Goal: Task Accomplishment & Management: Manage account settings

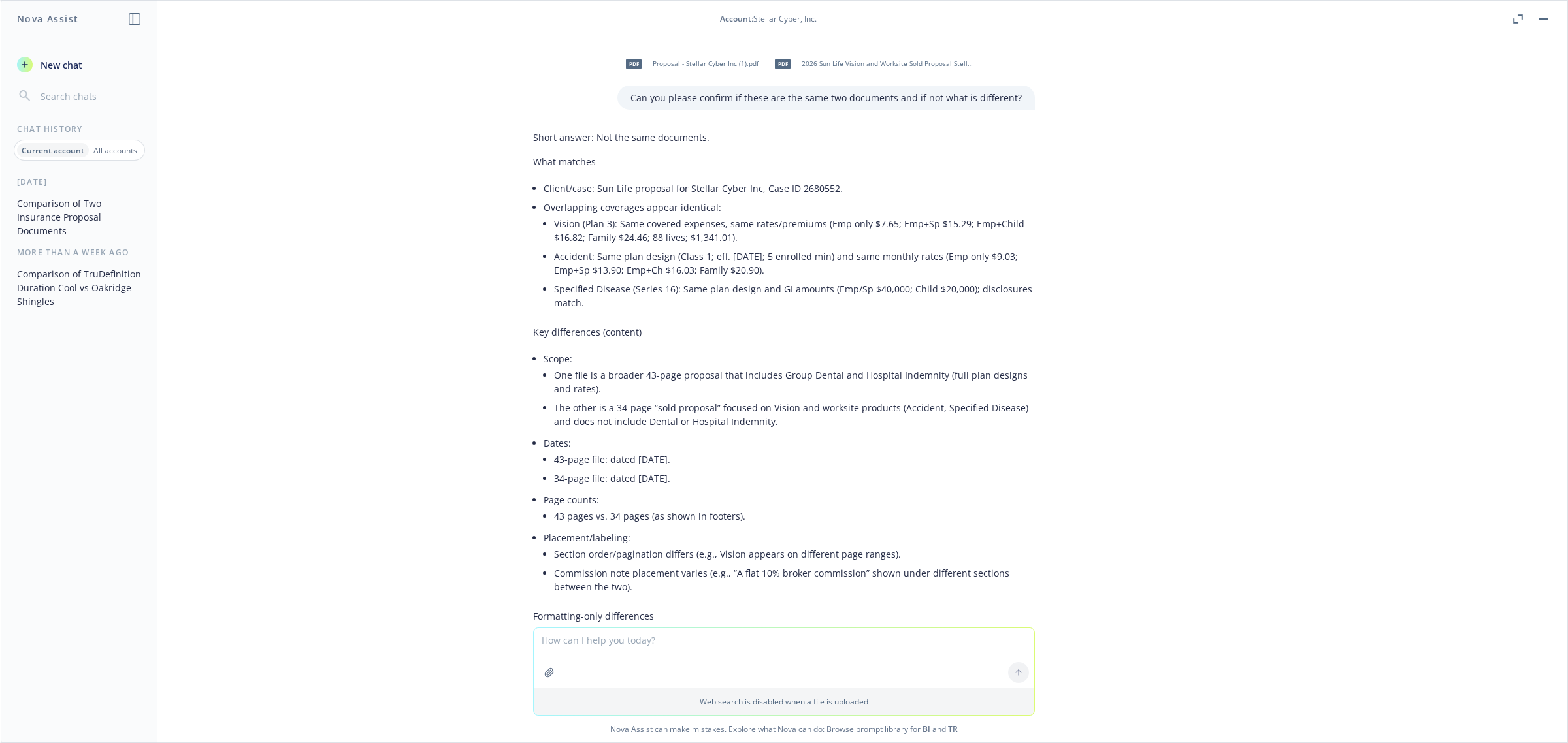
scroll to position [218, 0]
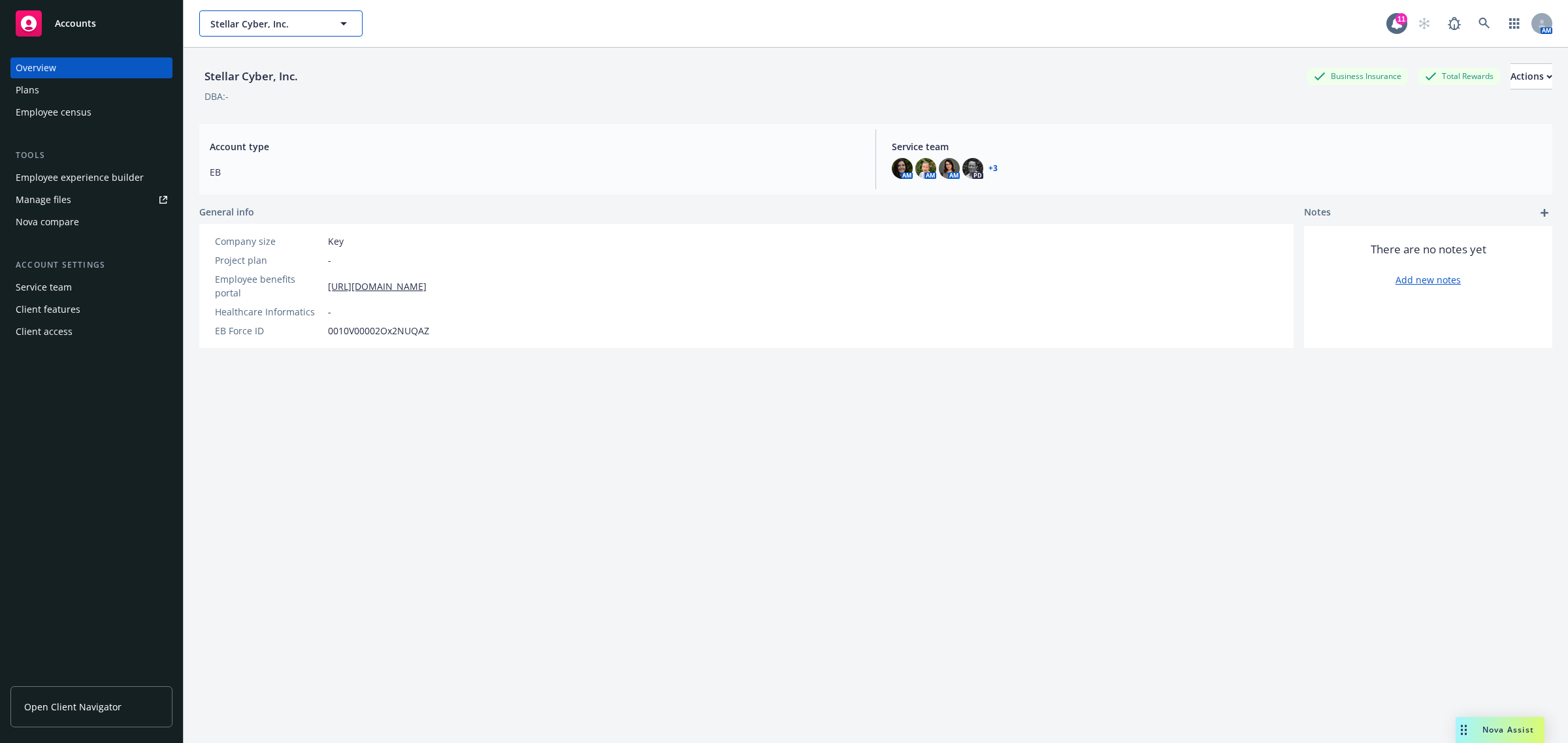
click at [252, 26] on span "Stellar Cyber, Inc." at bounding box center [267, 24] width 113 height 14
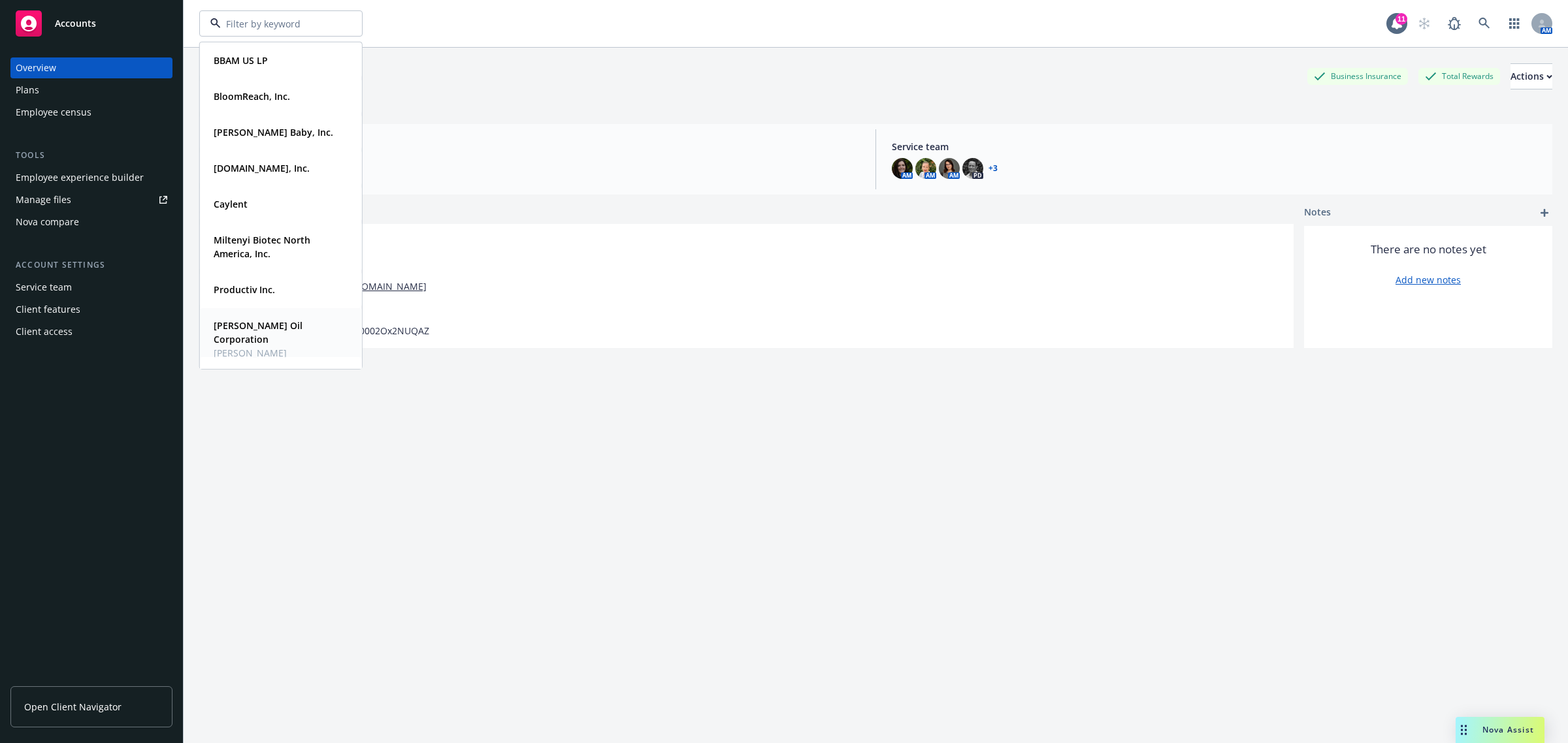
click at [262, 322] on strong "Robinson Oil Corporation" at bounding box center [258, 332] width 89 height 26
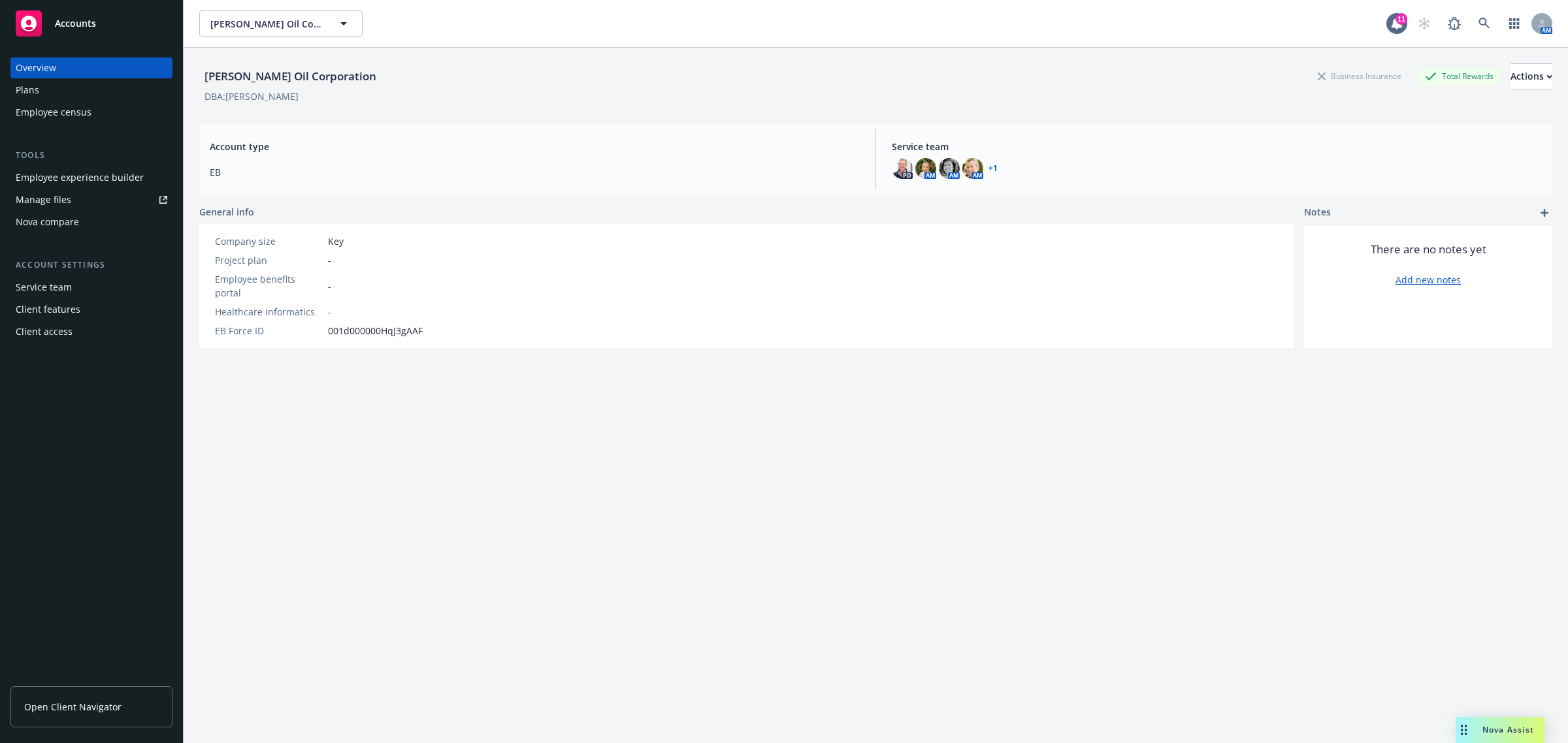
click at [83, 177] on div "Employee experience builder" at bounding box center [80, 177] width 128 height 21
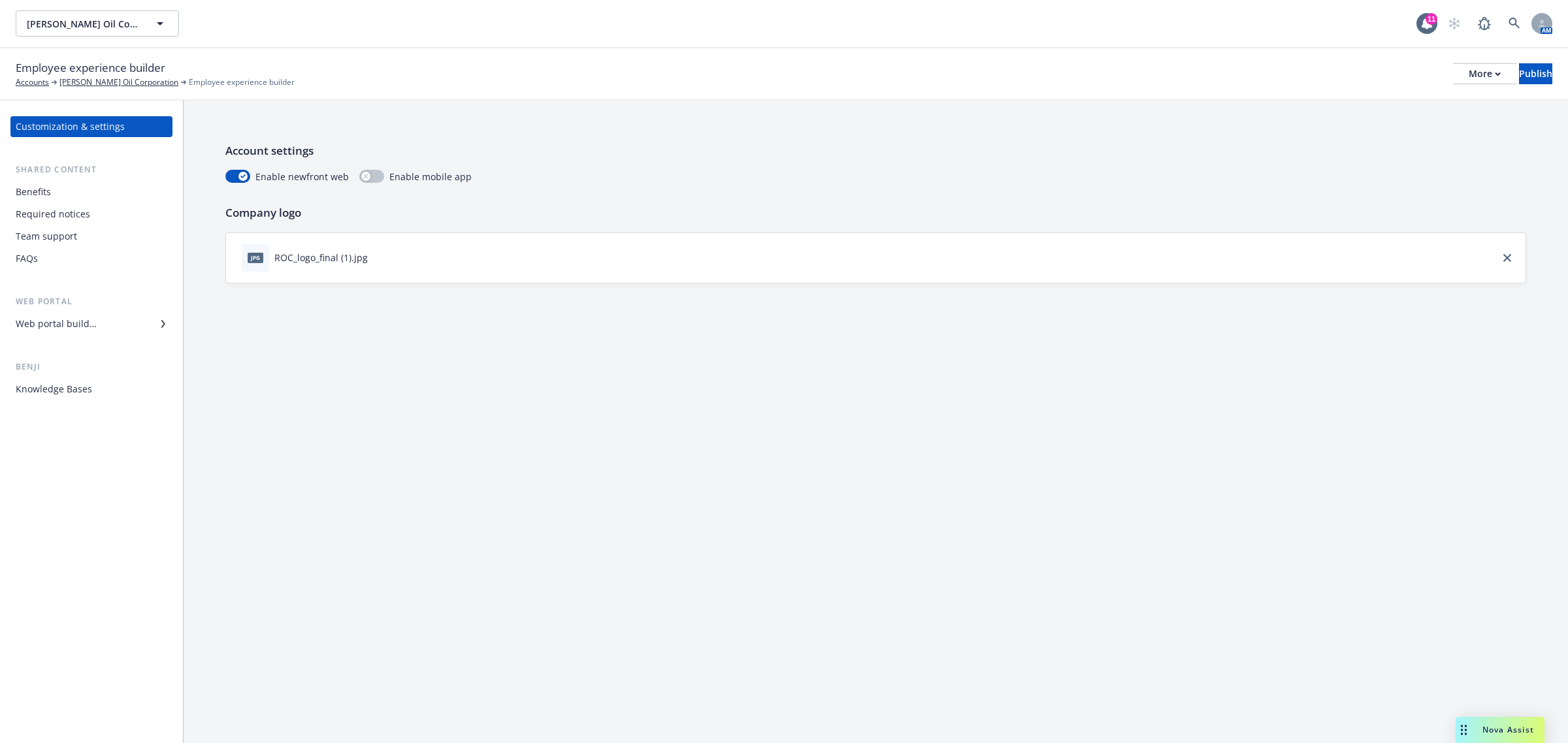
click at [63, 192] on div "Benefits" at bounding box center [91, 192] width 151 height 21
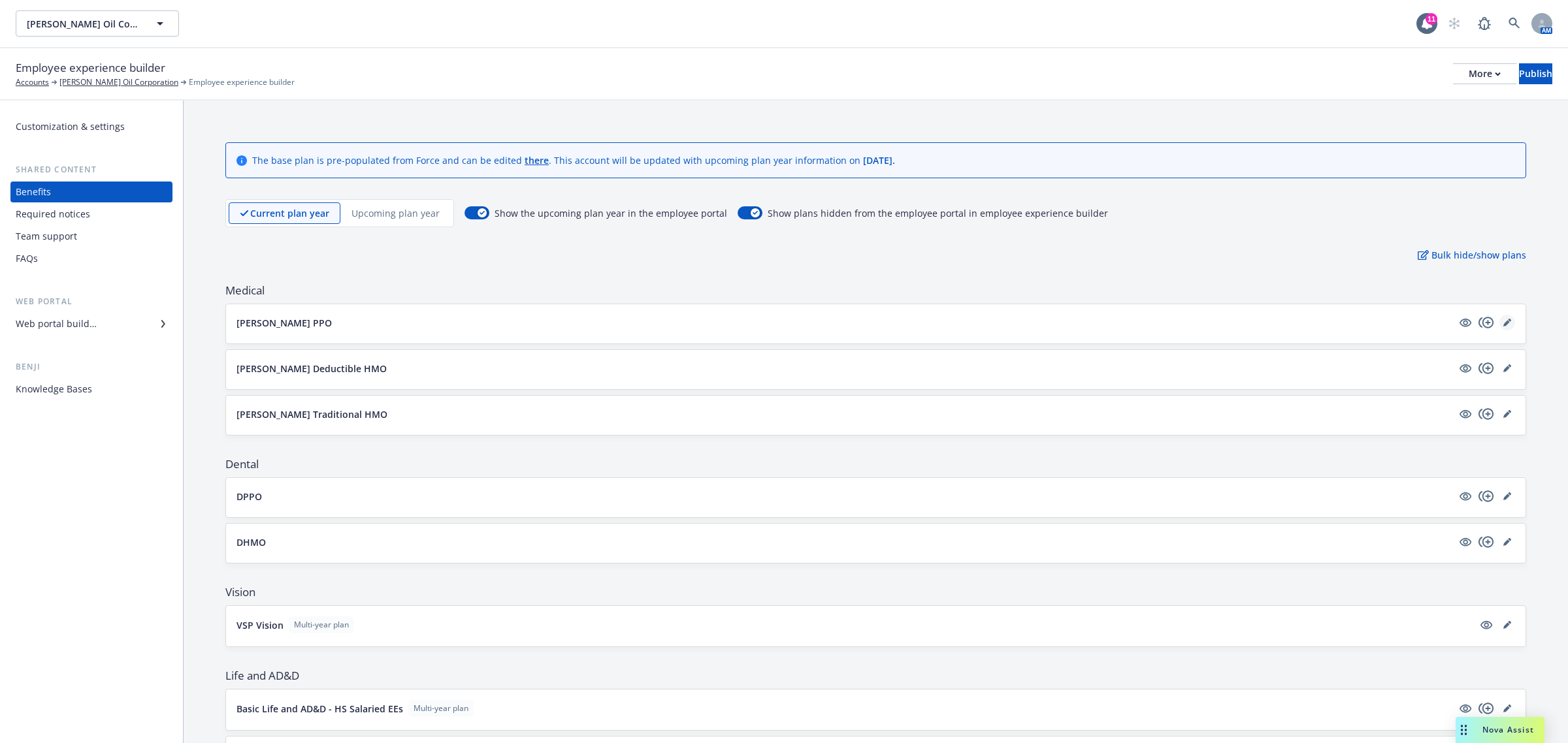
click at [1499, 316] on link "editPencil" at bounding box center [1507, 323] width 16 height 16
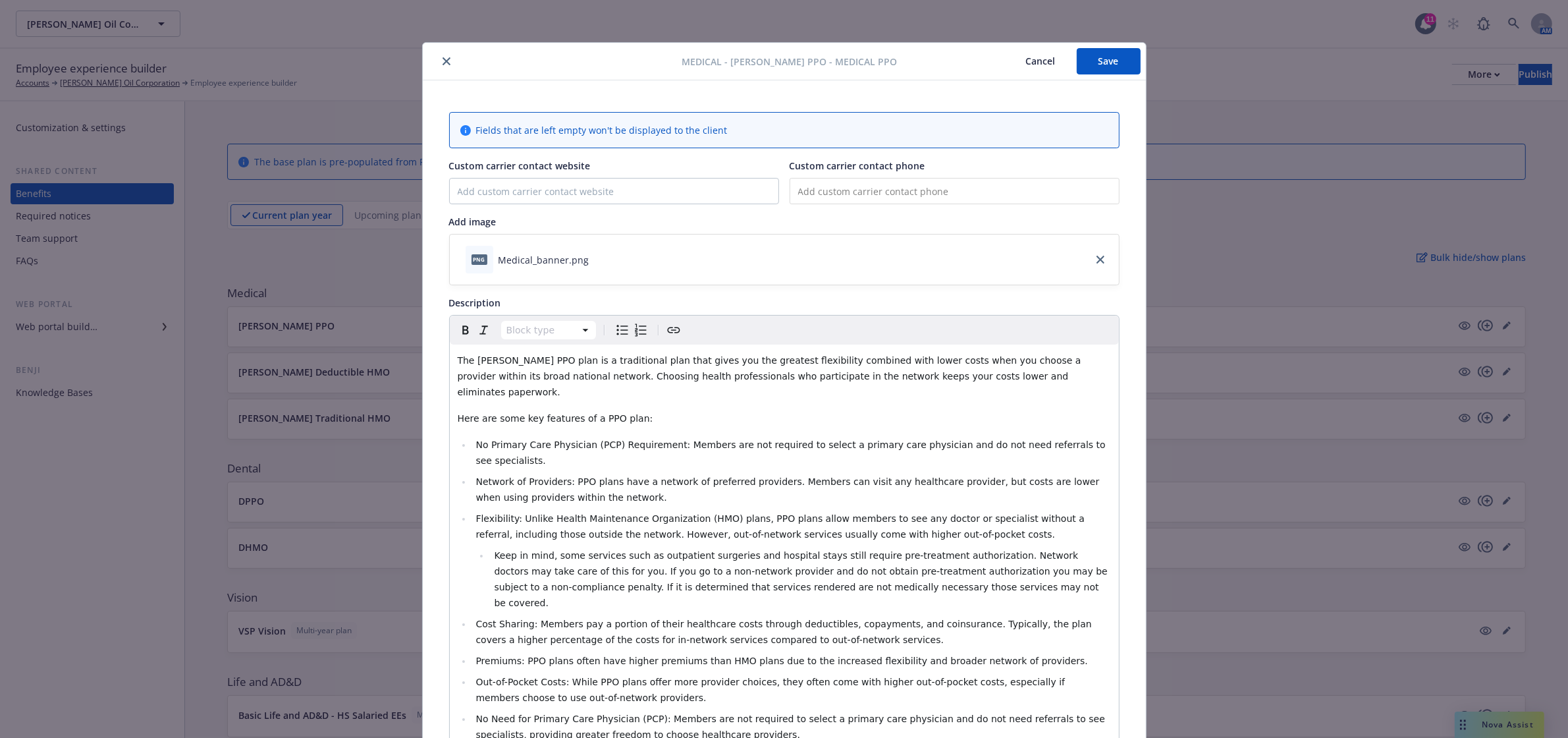
click at [439, 57] on button "close" at bounding box center [447, 62] width 16 height 16
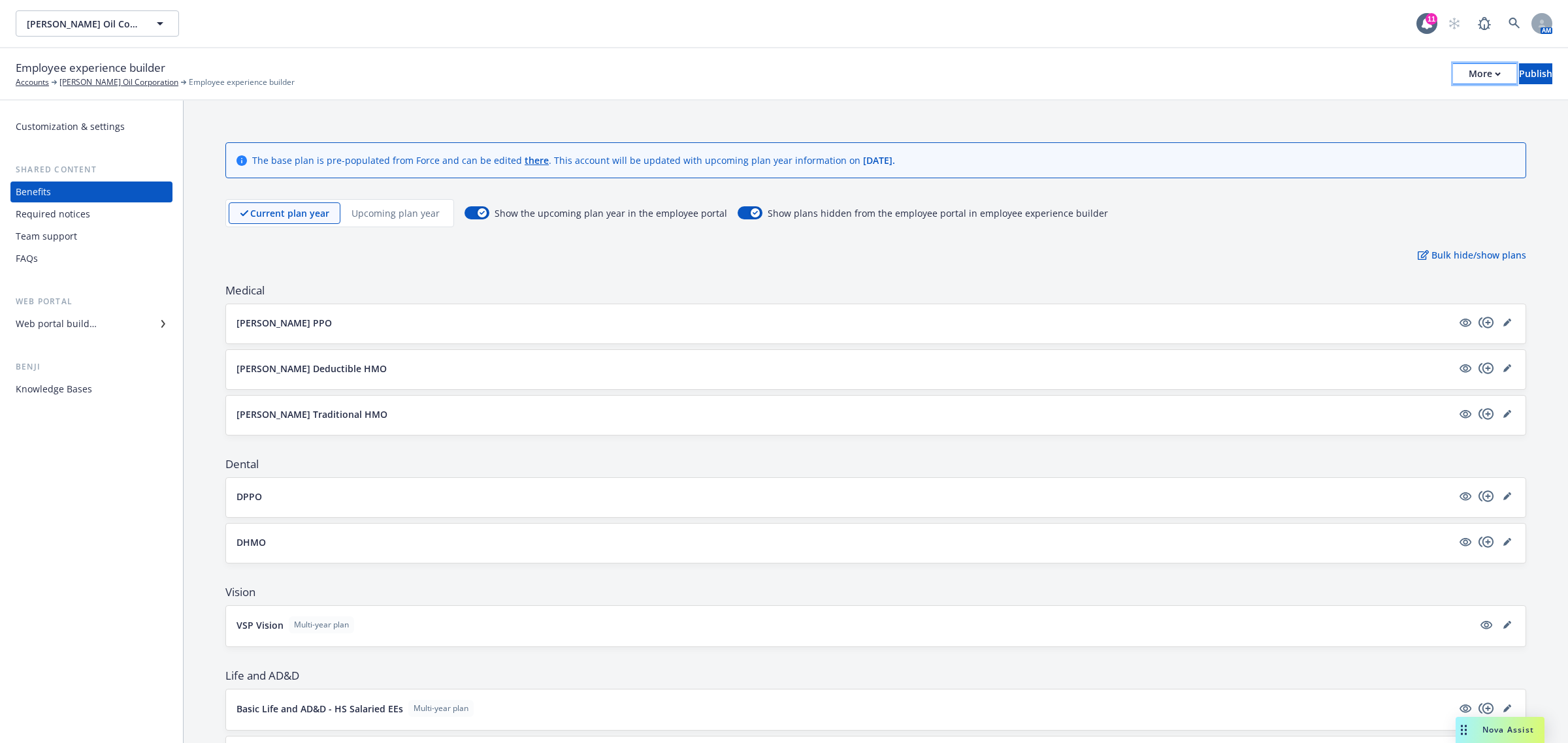
click at [1495, 76] on icon "button" at bounding box center [1497, 73] width 6 height 4
click at [1398, 121] on link "Copy portal link" at bounding box center [1376, 128] width 193 height 26
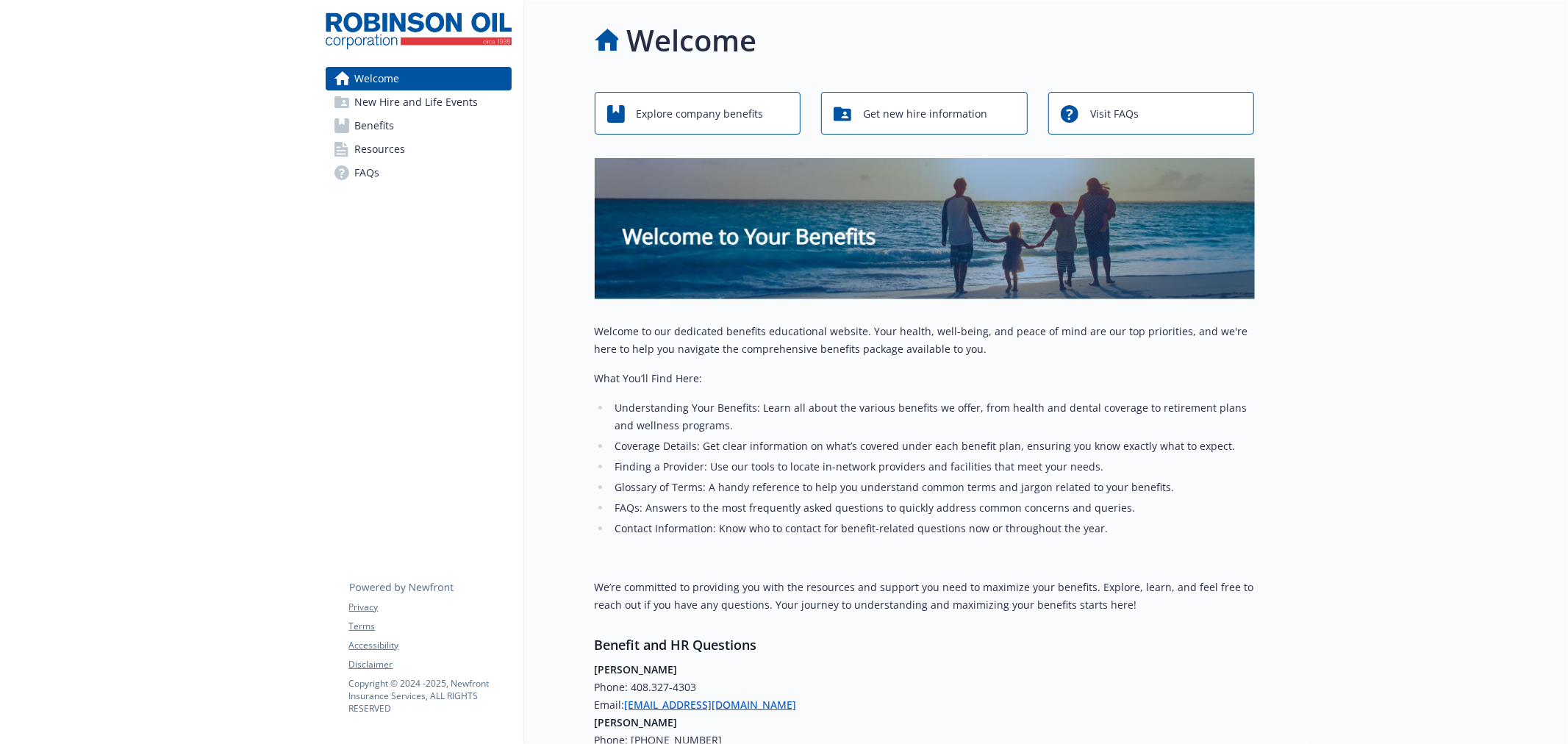
click at [437, 127] on link "Benefits" at bounding box center [418, 126] width 186 height 24
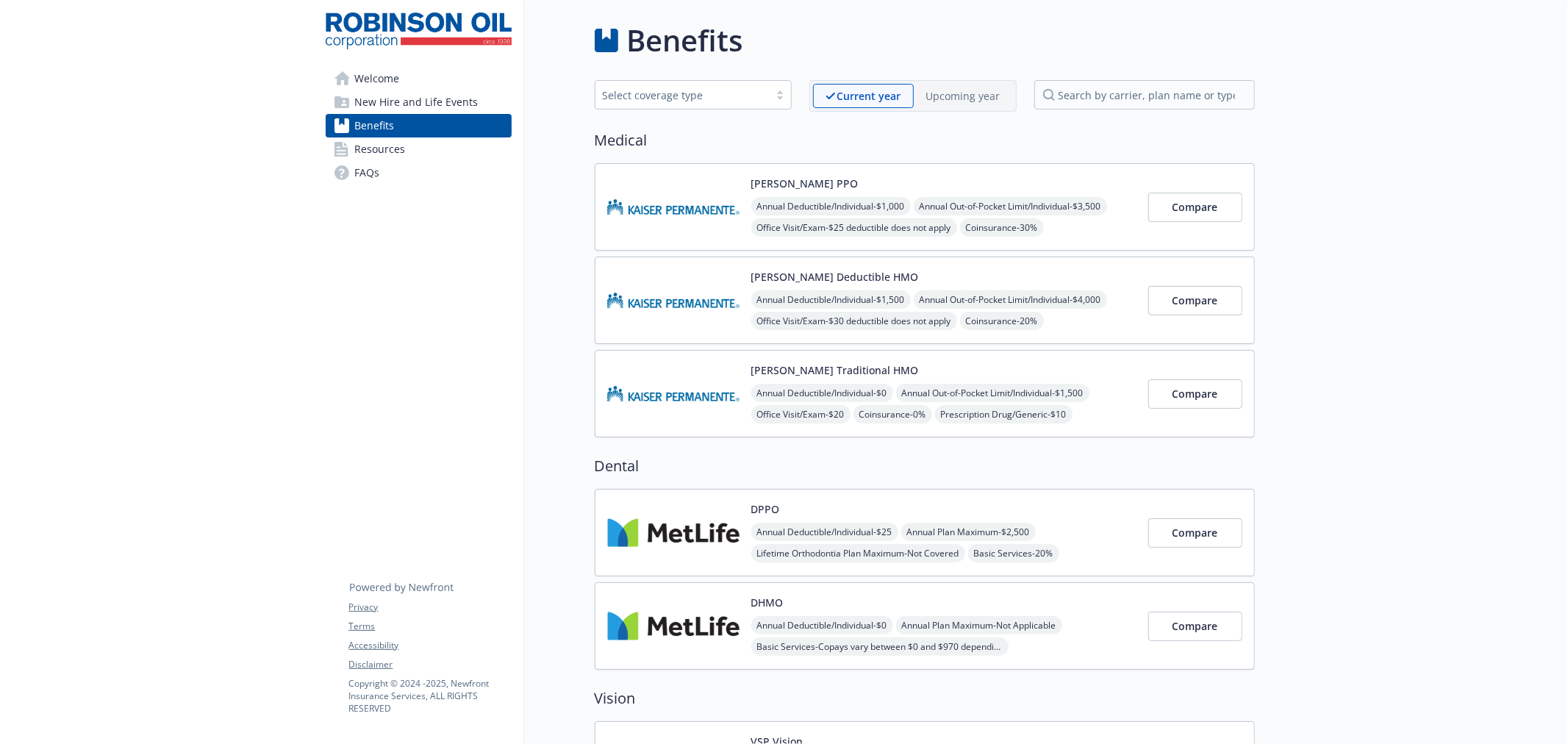
click at [408, 77] on link "Welcome" at bounding box center [418, 79] width 186 height 24
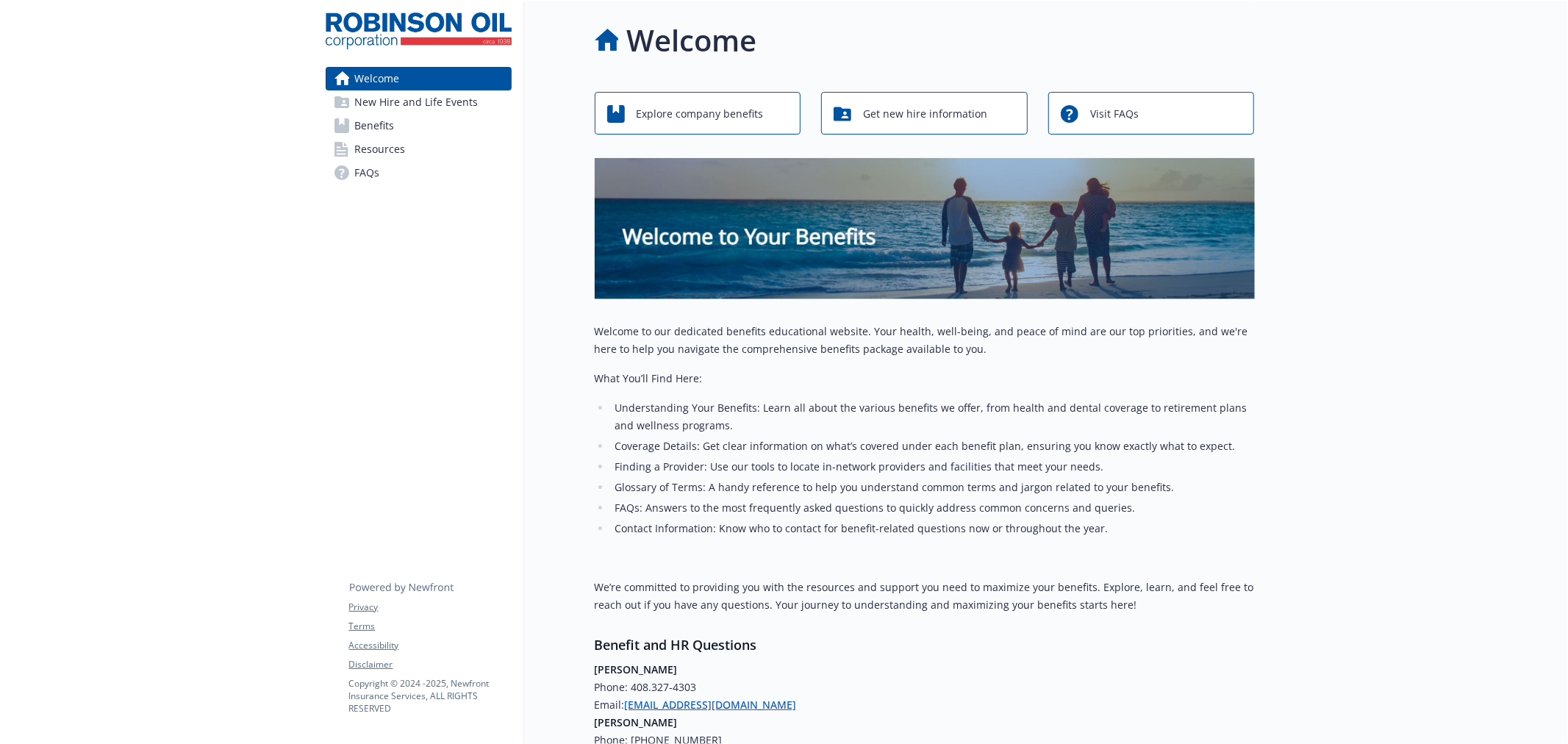
scroll to position [217, 0]
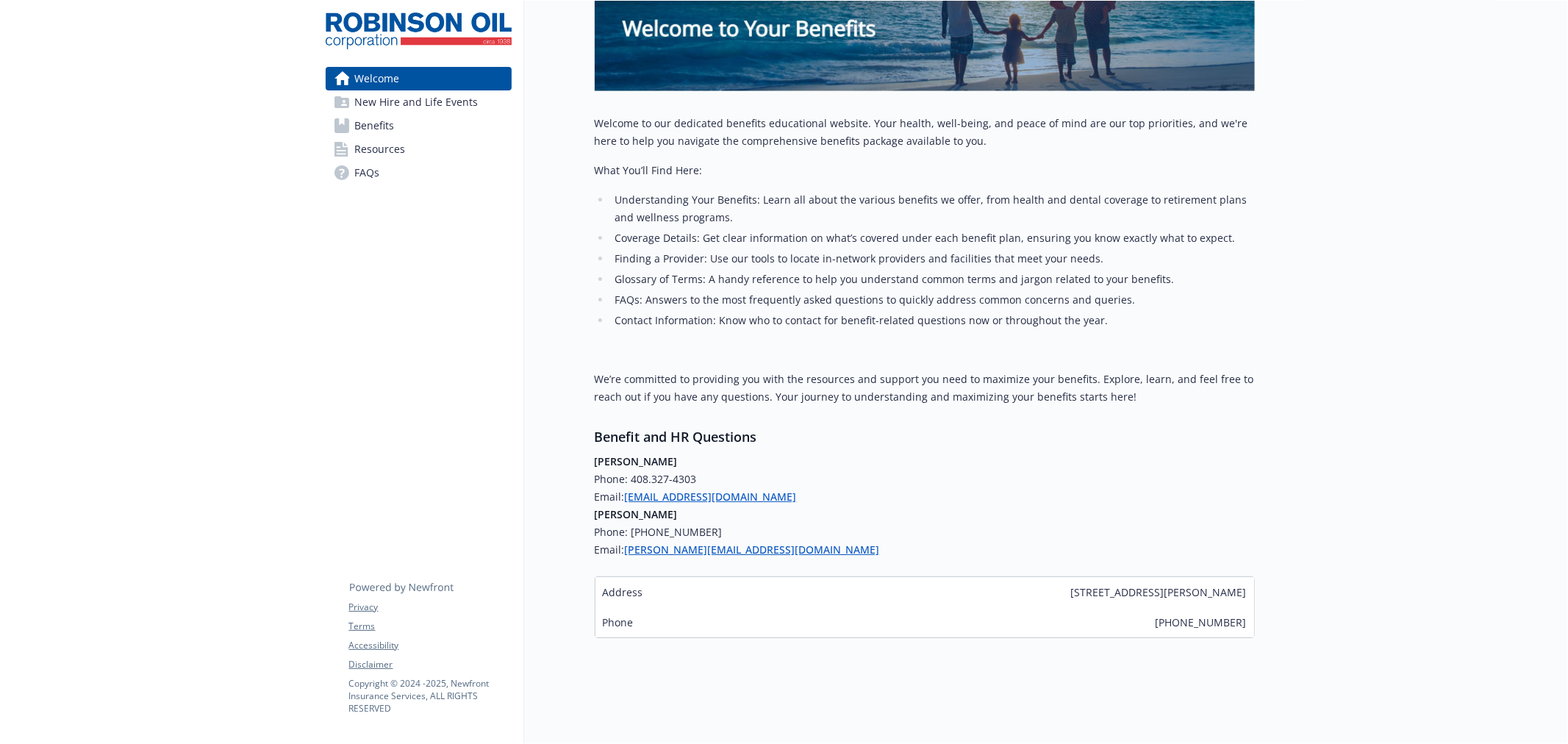
click at [420, 126] on link "Benefits" at bounding box center [418, 126] width 186 height 24
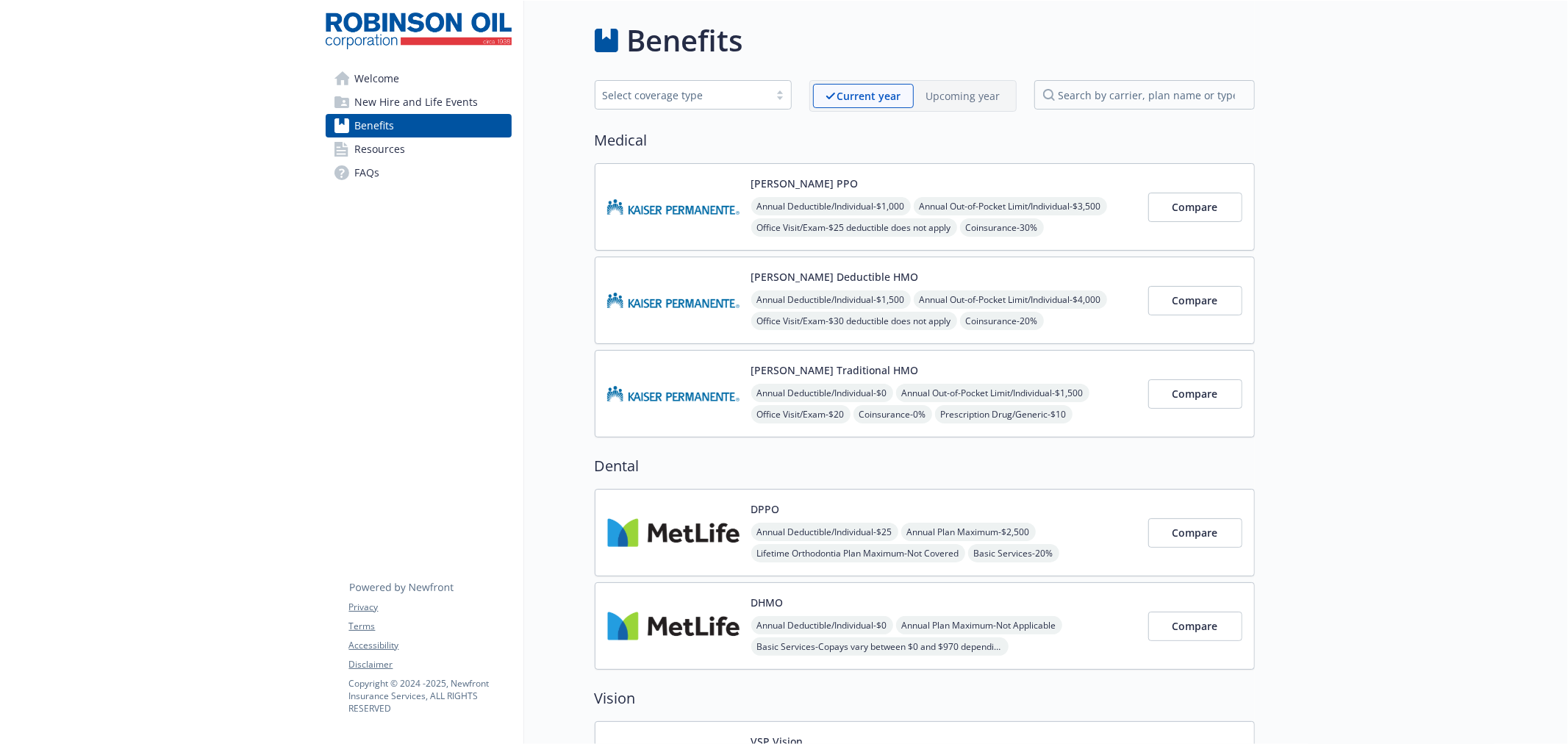
click at [722, 173] on div "Kaiser PPO Annual Deductible/Individual - $1,000 Annual Out-of-Pocket Limit/Ind…" at bounding box center [925, 207] width 660 height 88
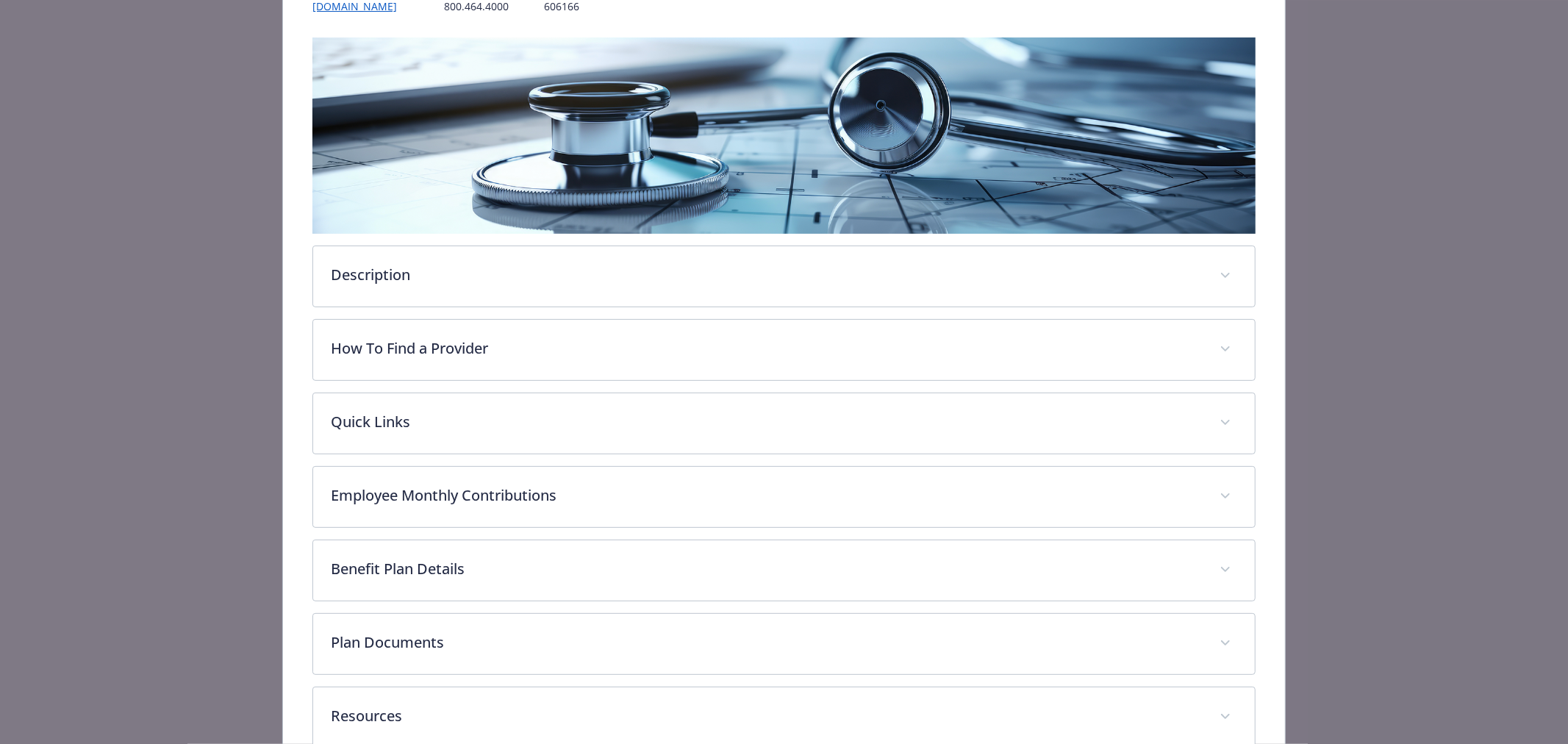
scroll to position [262, 0]
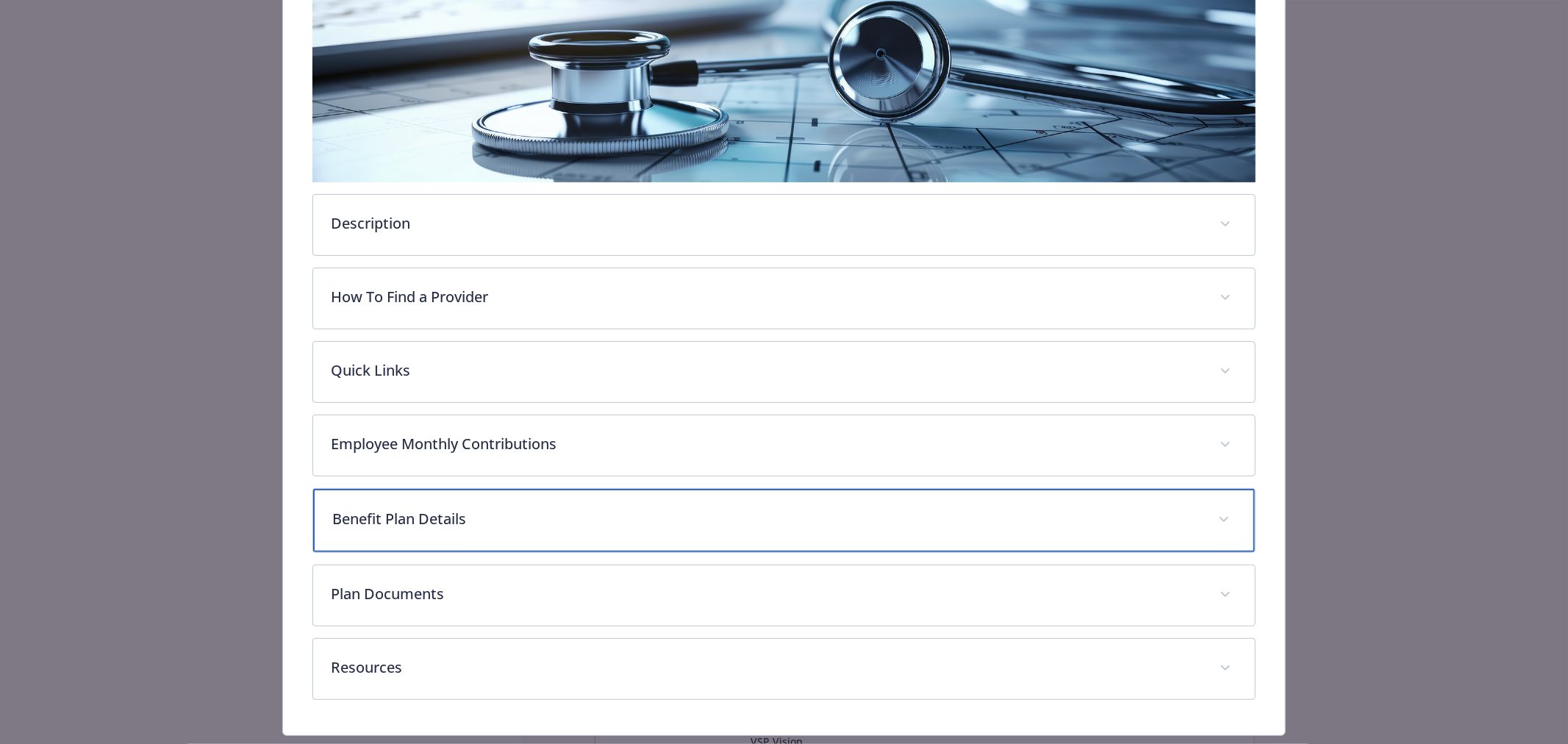
click at [431, 523] on p "Benefit Plan Details" at bounding box center [766, 519] width 869 height 22
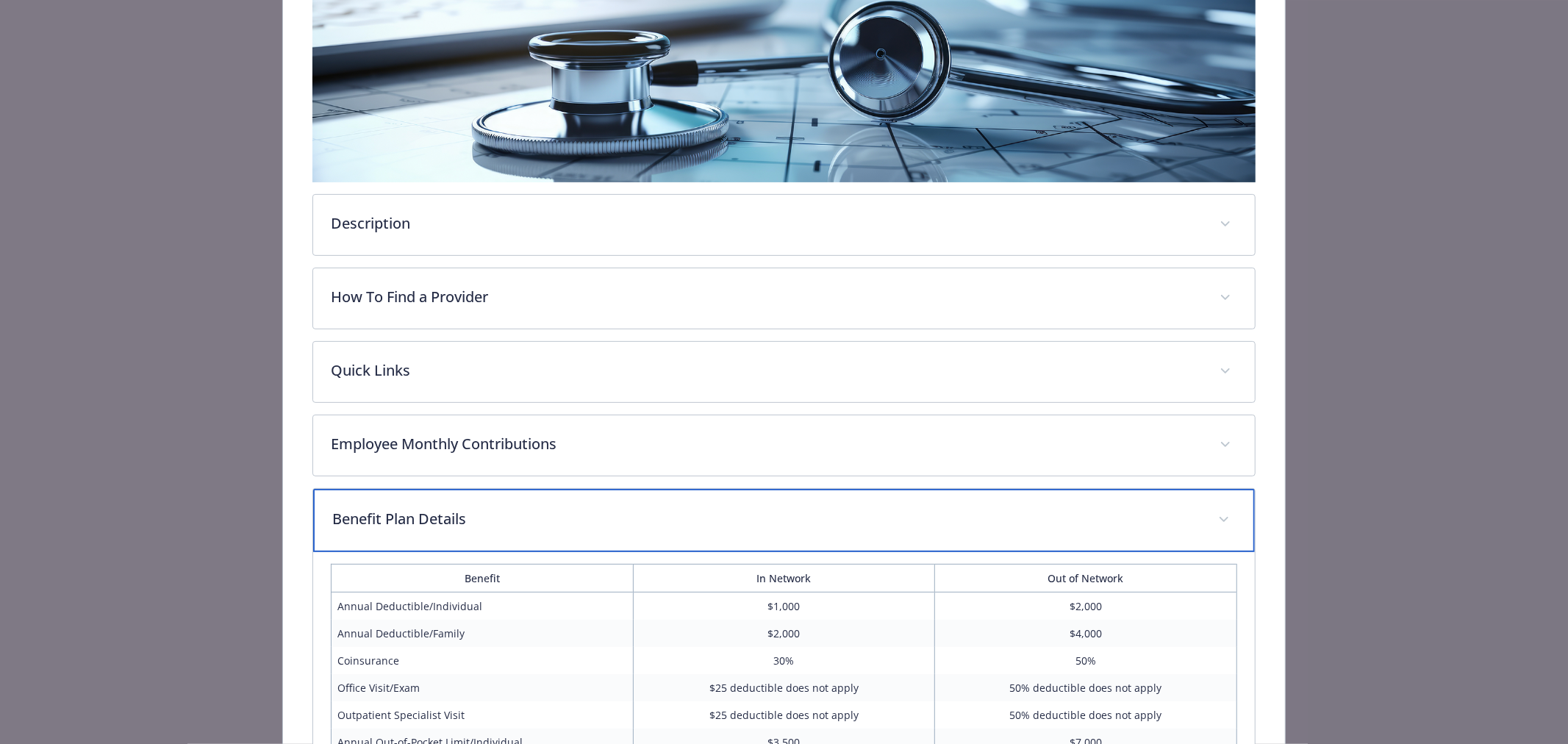
click at [430, 503] on div "Benefit Plan Details" at bounding box center [783, 521] width 941 height 63
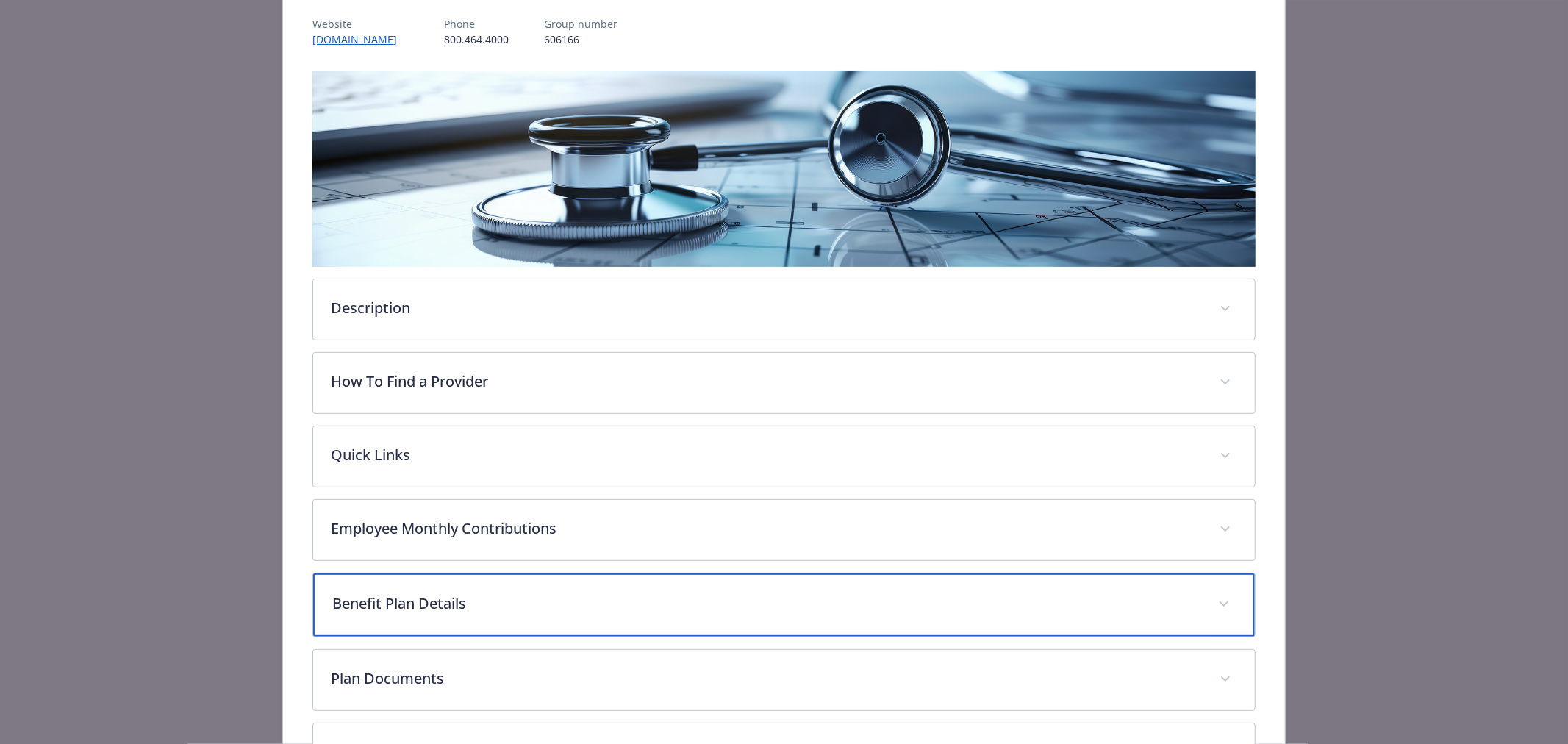
scroll to position [0, 0]
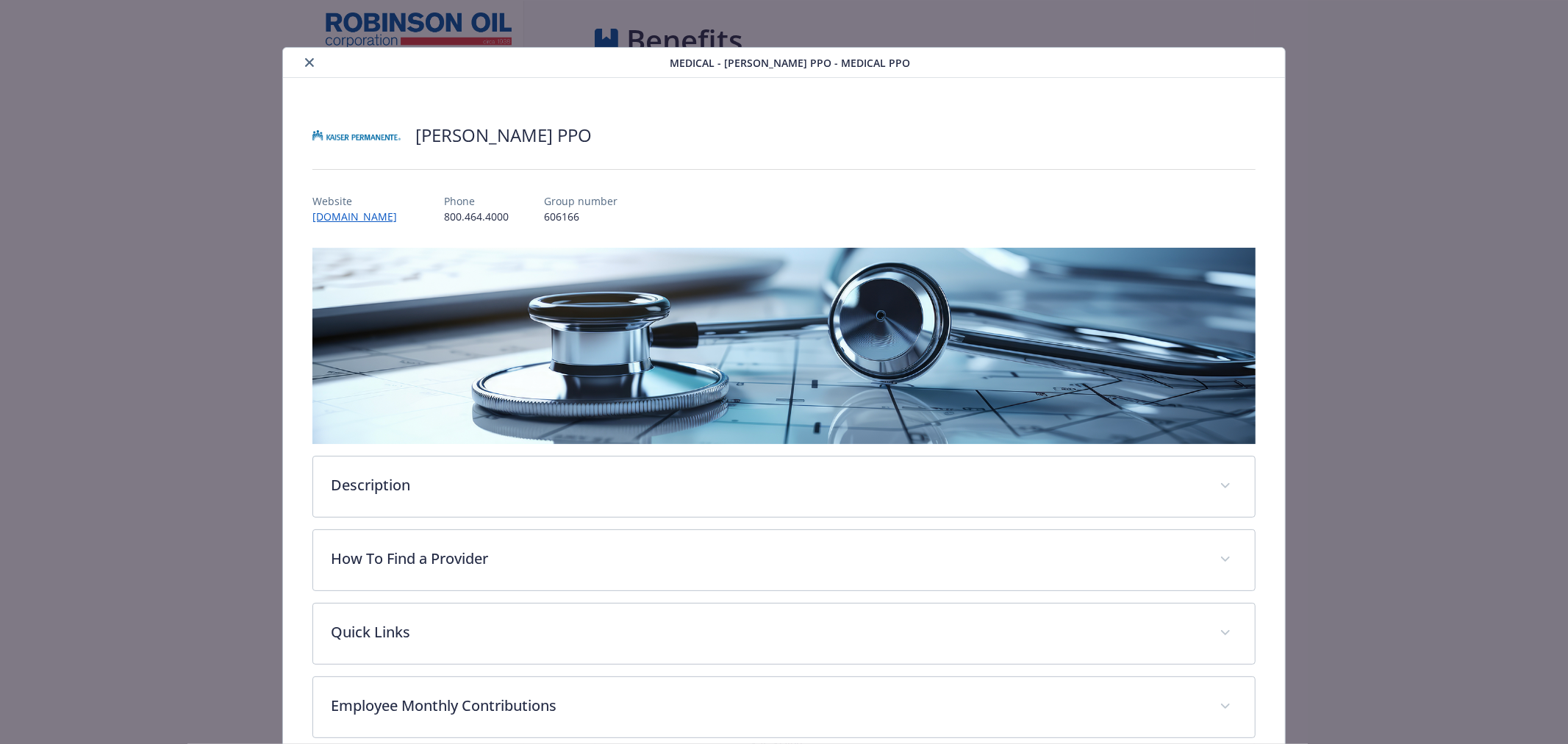
click at [307, 60] on icon "close" at bounding box center [309, 62] width 9 height 9
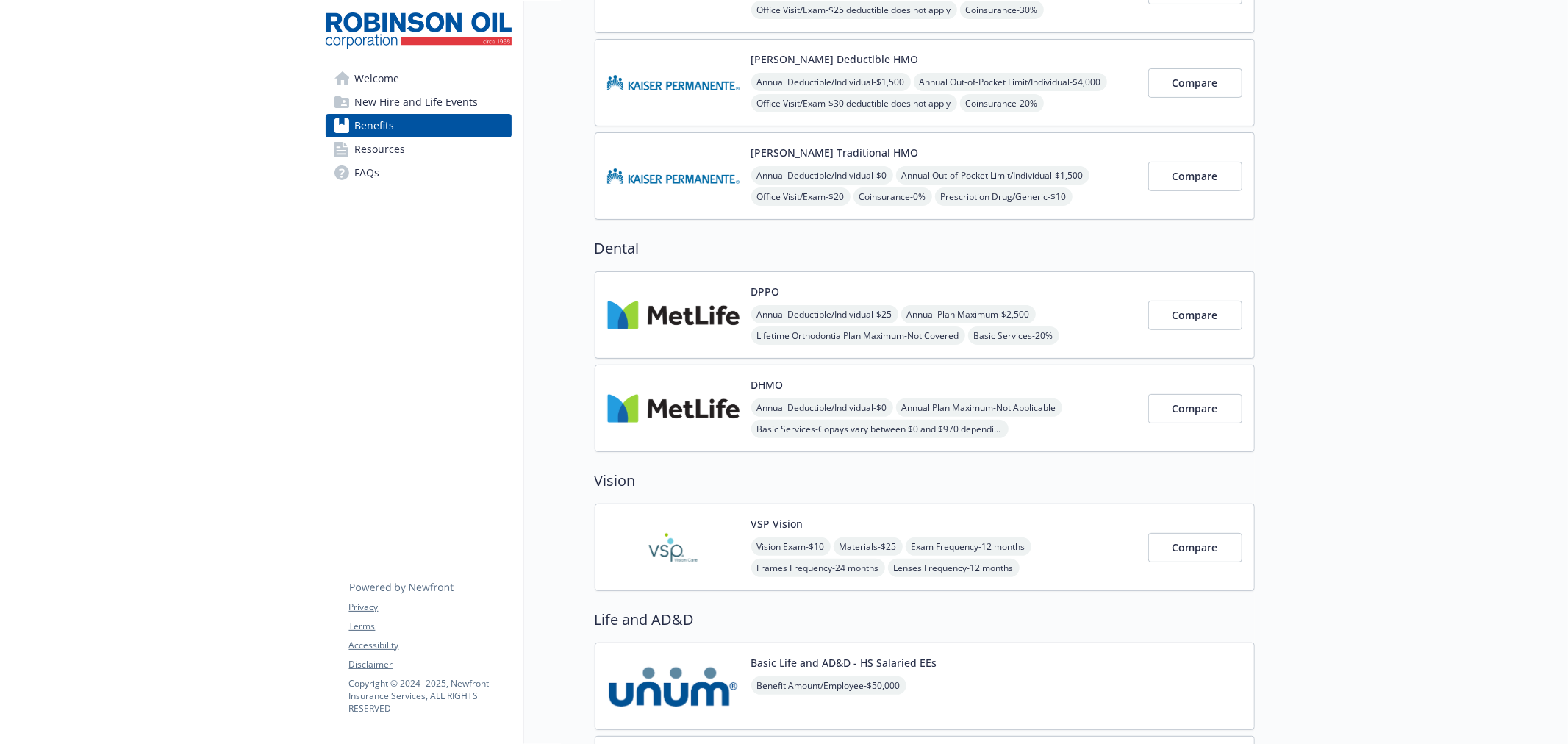
scroll to position [435, 0]
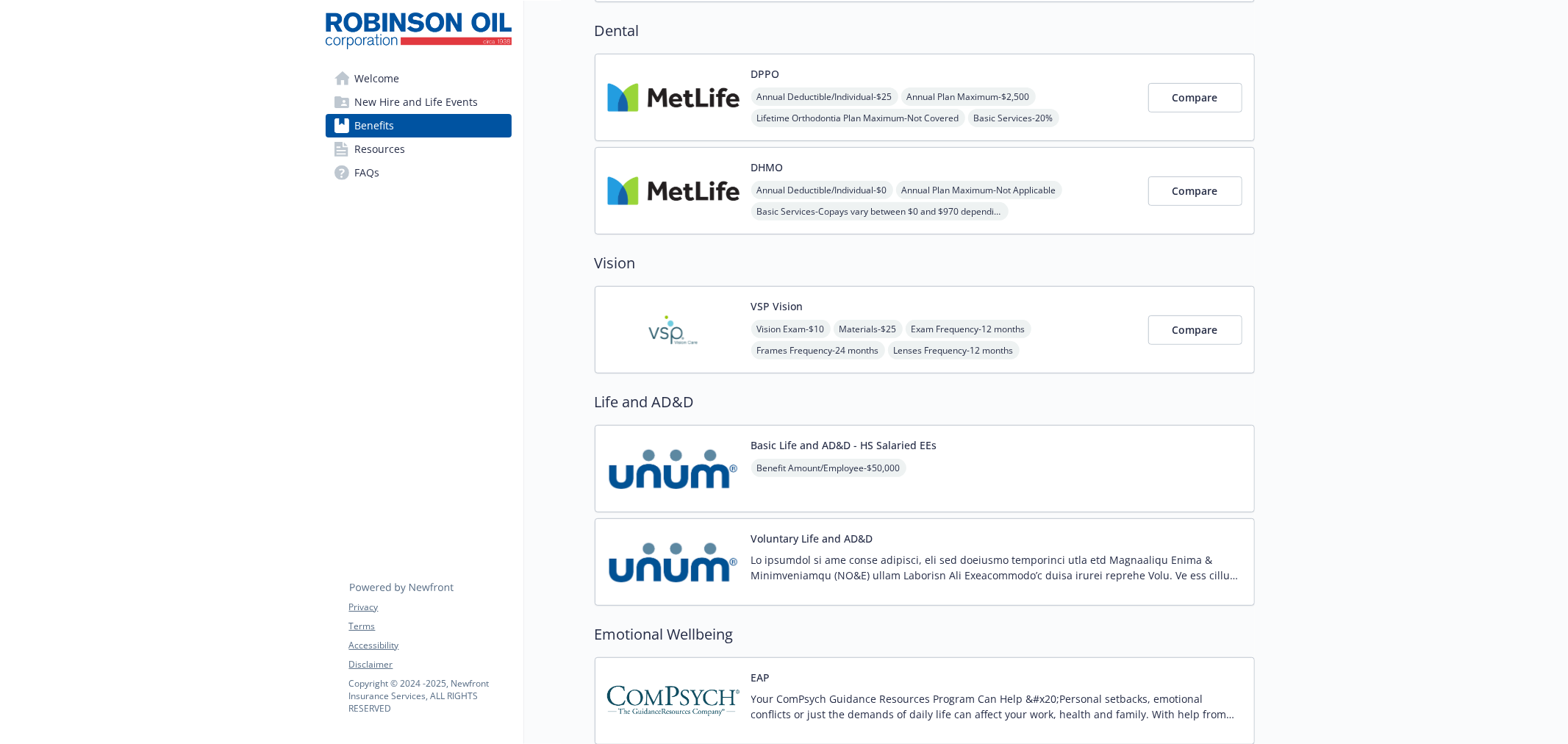
click at [709, 487] on img at bounding box center [673, 469] width 133 height 63
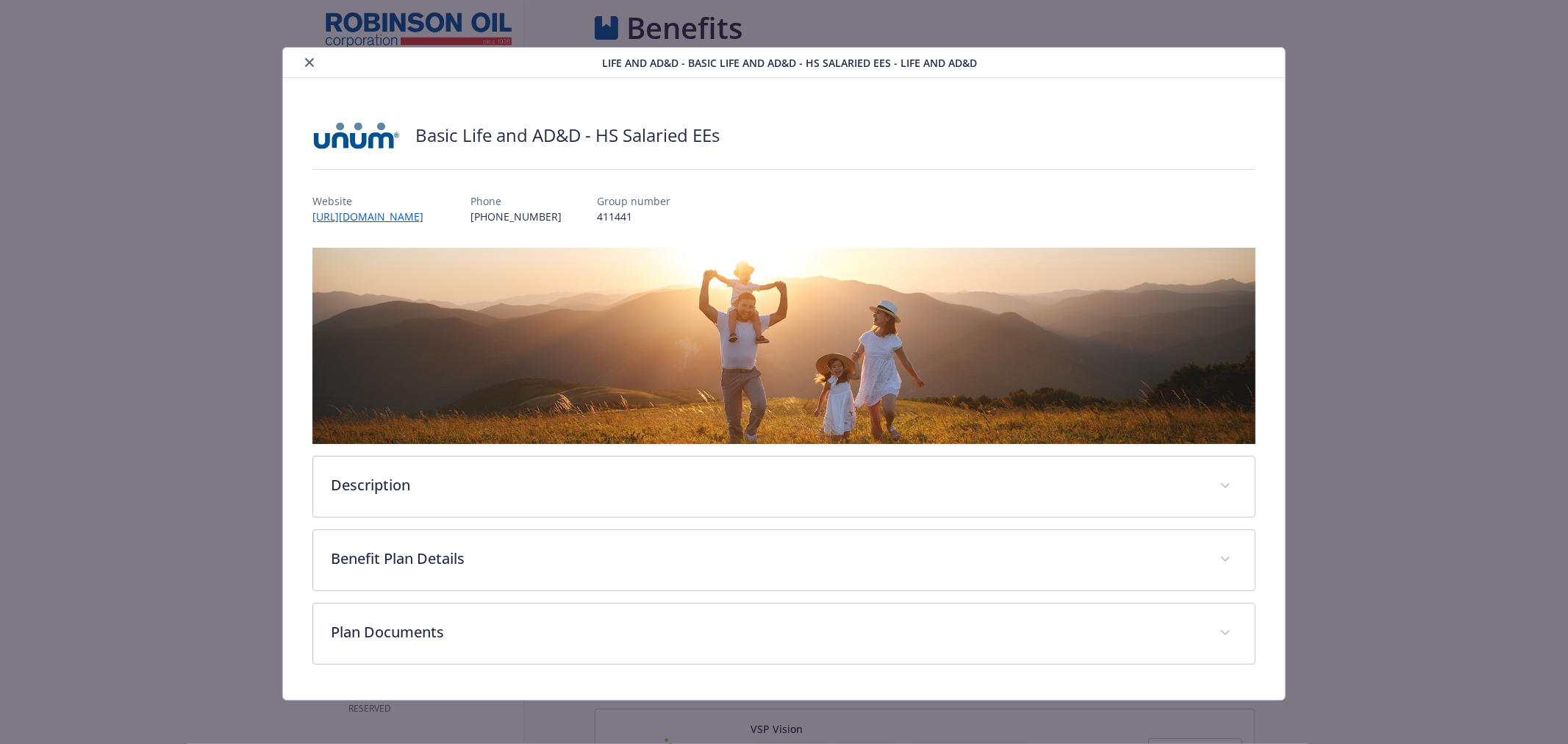
scroll to position [435, 0]
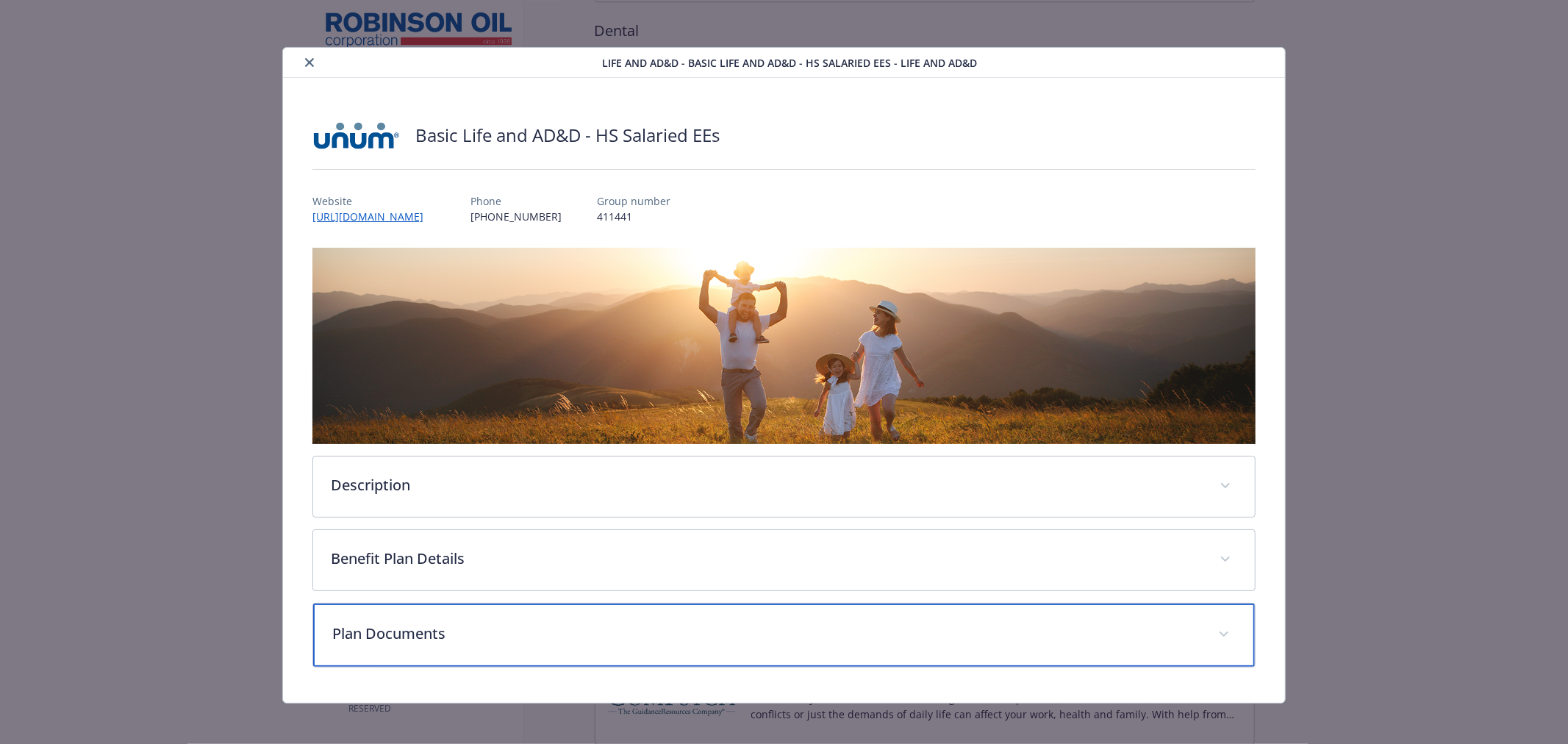
click at [546, 636] on p "Plan Documents" at bounding box center [766, 634] width 869 height 22
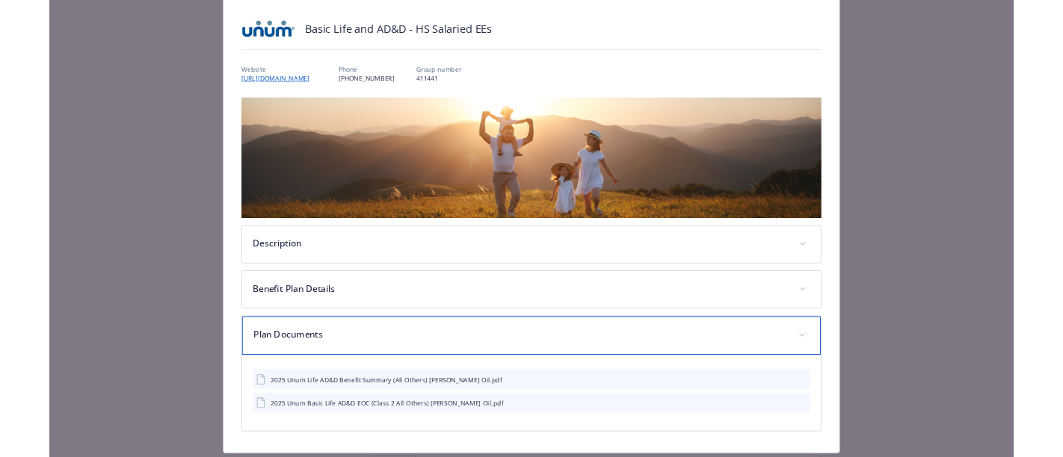
scroll to position [130, 0]
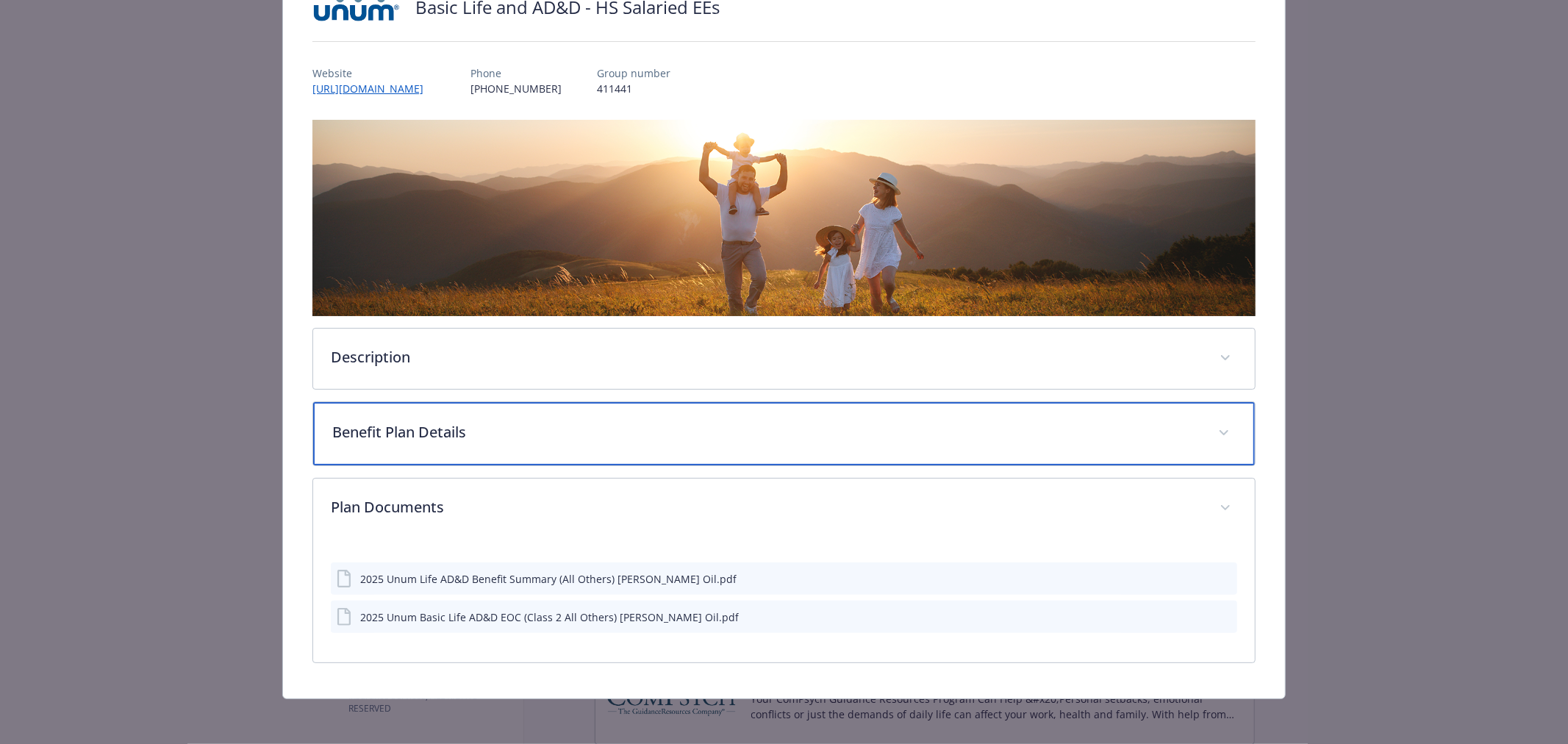
click at [394, 428] on p "Benefit Plan Details" at bounding box center [766, 432] width 869 height 22
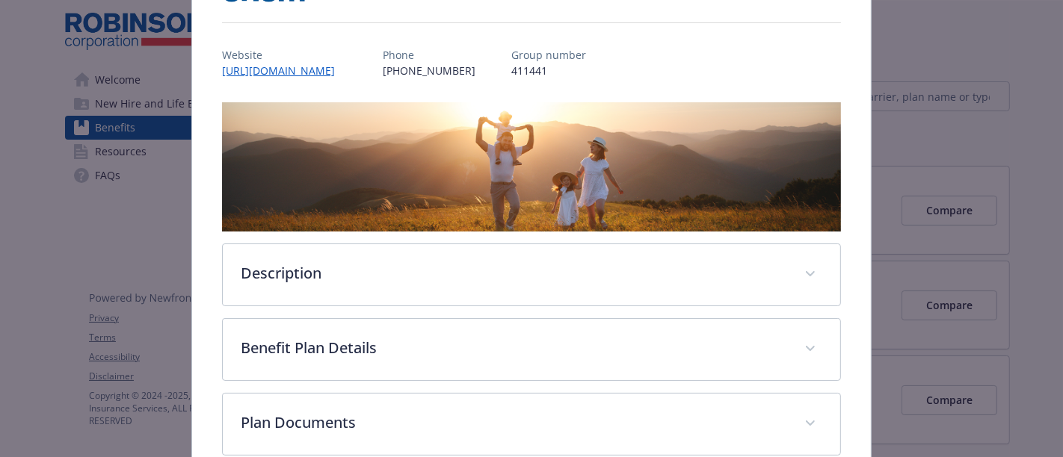
scroll to position [228, 0]
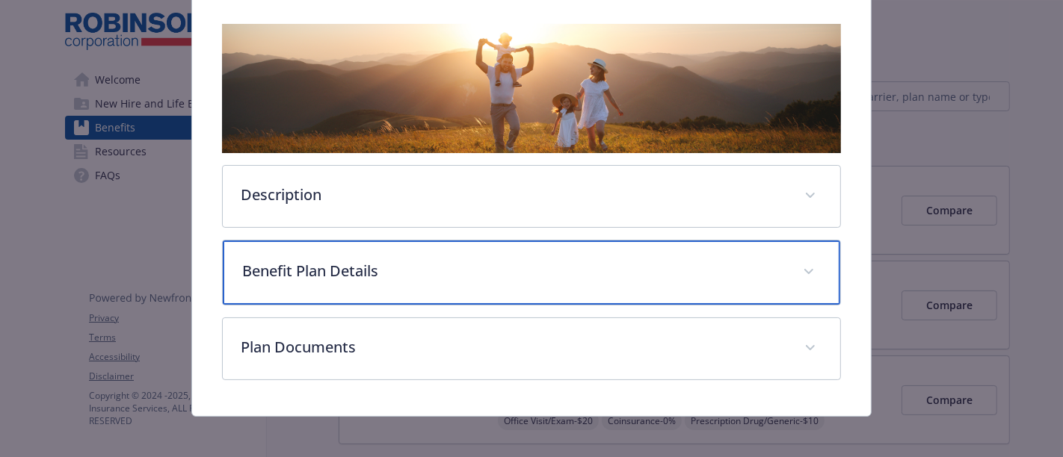
click at [406, 262] on p "Benefit Plan Details" at bounding box center [513, 271] width 543 height 22
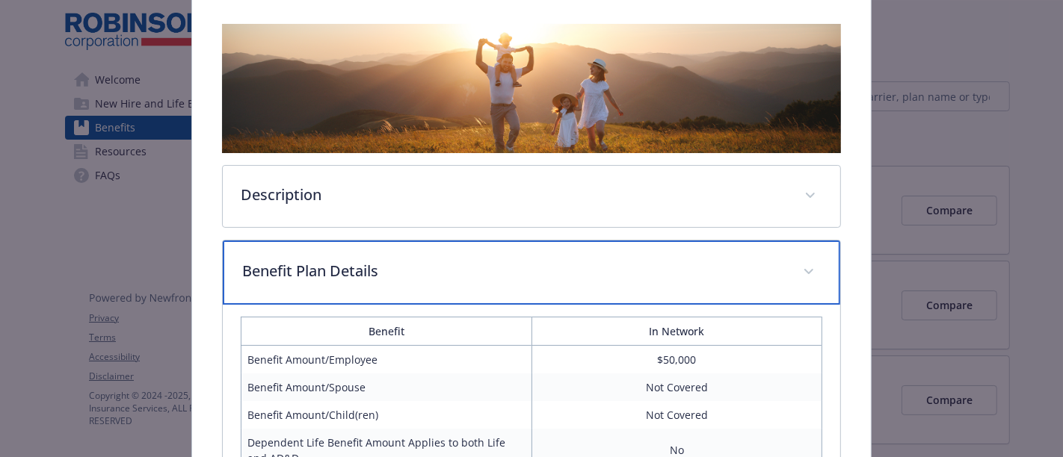
click at [406, 262] on p "Benefit Plan Details" at bounding box center [513, 271] width 543 height 22
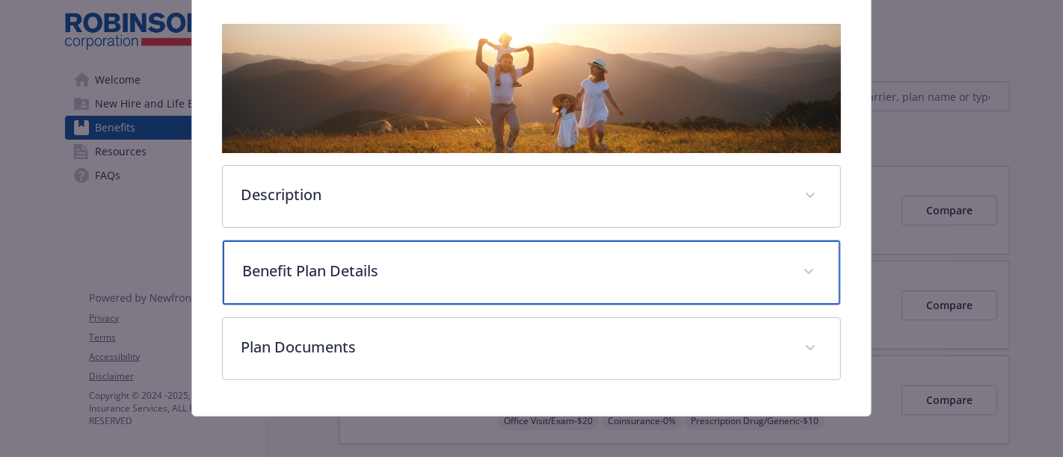
click at [406, 262] on p "Benefit Plan Details" at bounding box center [513, 271] width 543 height 22
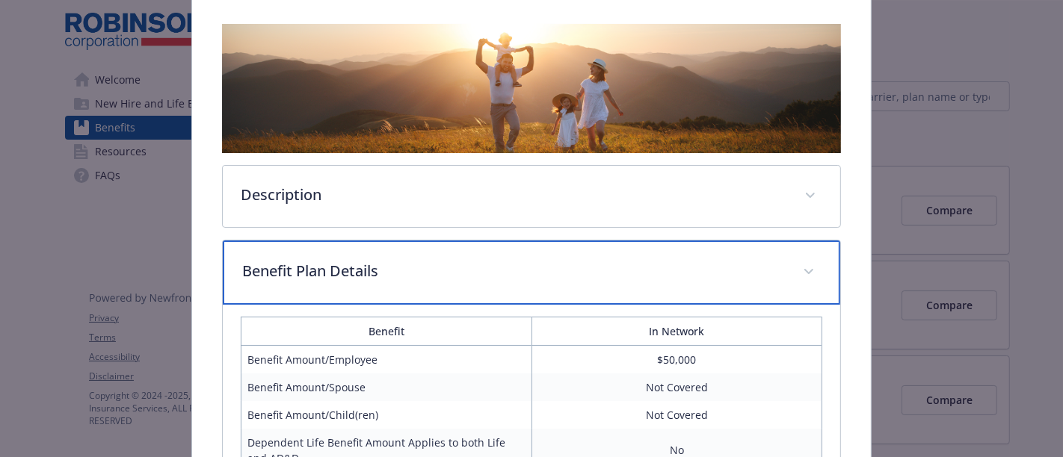
click at [406, 262] on p "Benefit Plan Details" at bounding box center [513, 271] width 543 height 22
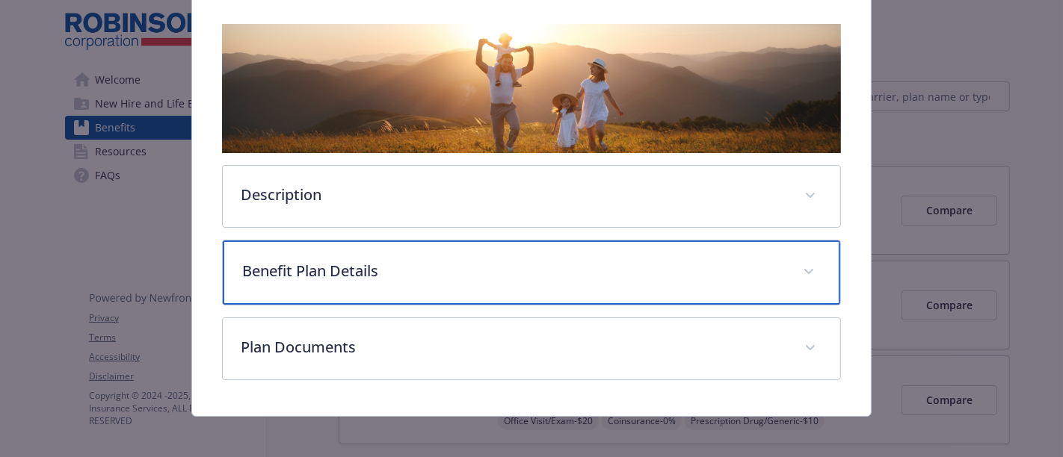
scroll to position [0, 0]
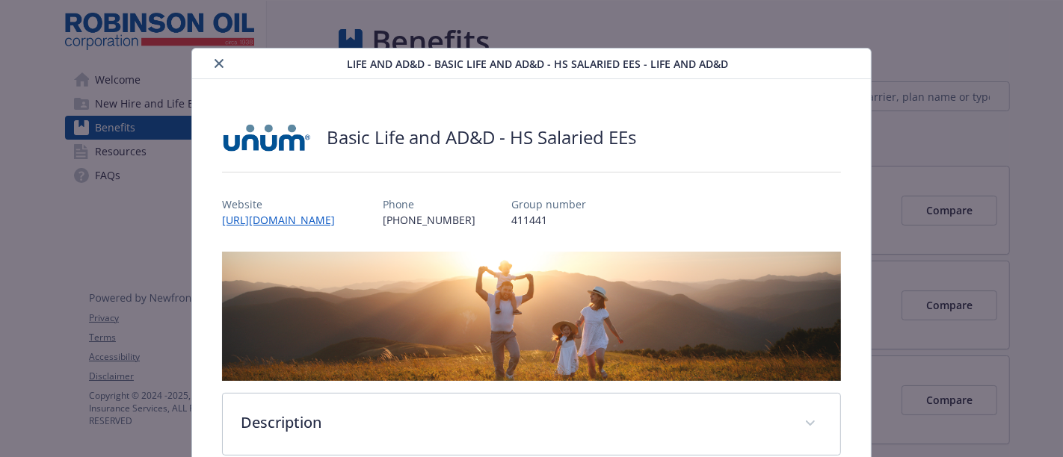
click at [224, 66] on button "close" at bounding box center [219, 64] width 18 height 18
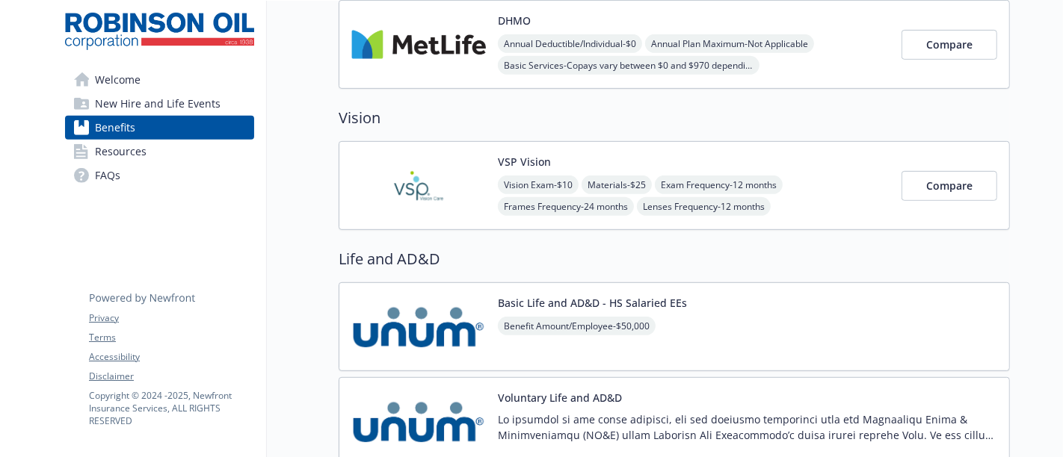
scroll to position [602, 0]
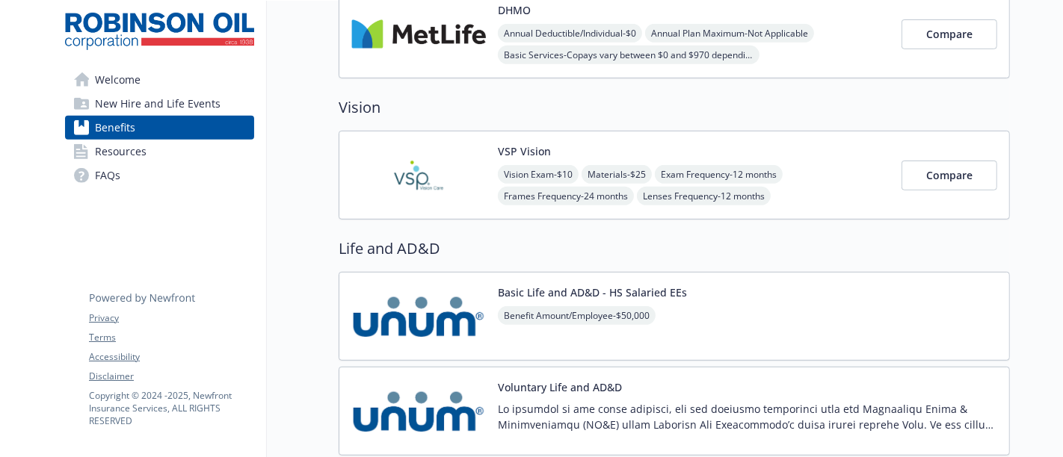
click at [720, 324] on div "Basic Life and AD&D - HS Salaried EEs Benefit Amount/Employee - $50,000" at bounding box center [674, 316] width 671 height 89
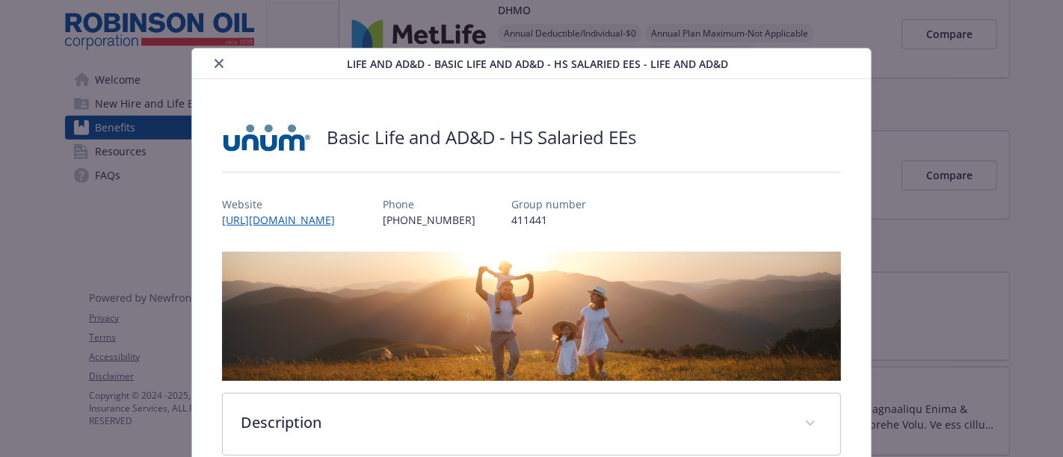
scroll to position [45, 0]
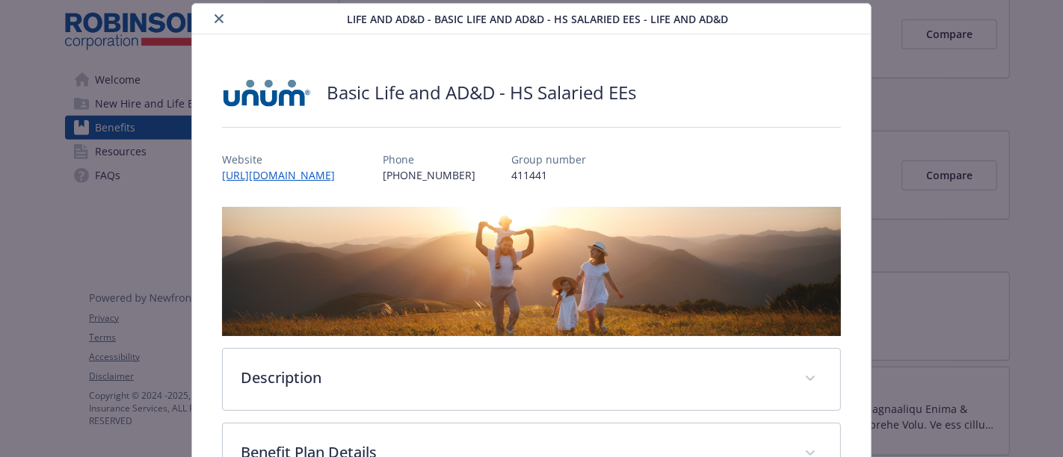
click at [220, 16] on icon "close" at bounding box center [218, 18] width 9 height 9
